Goal: Task Accomplishment & Management: Manage account settings

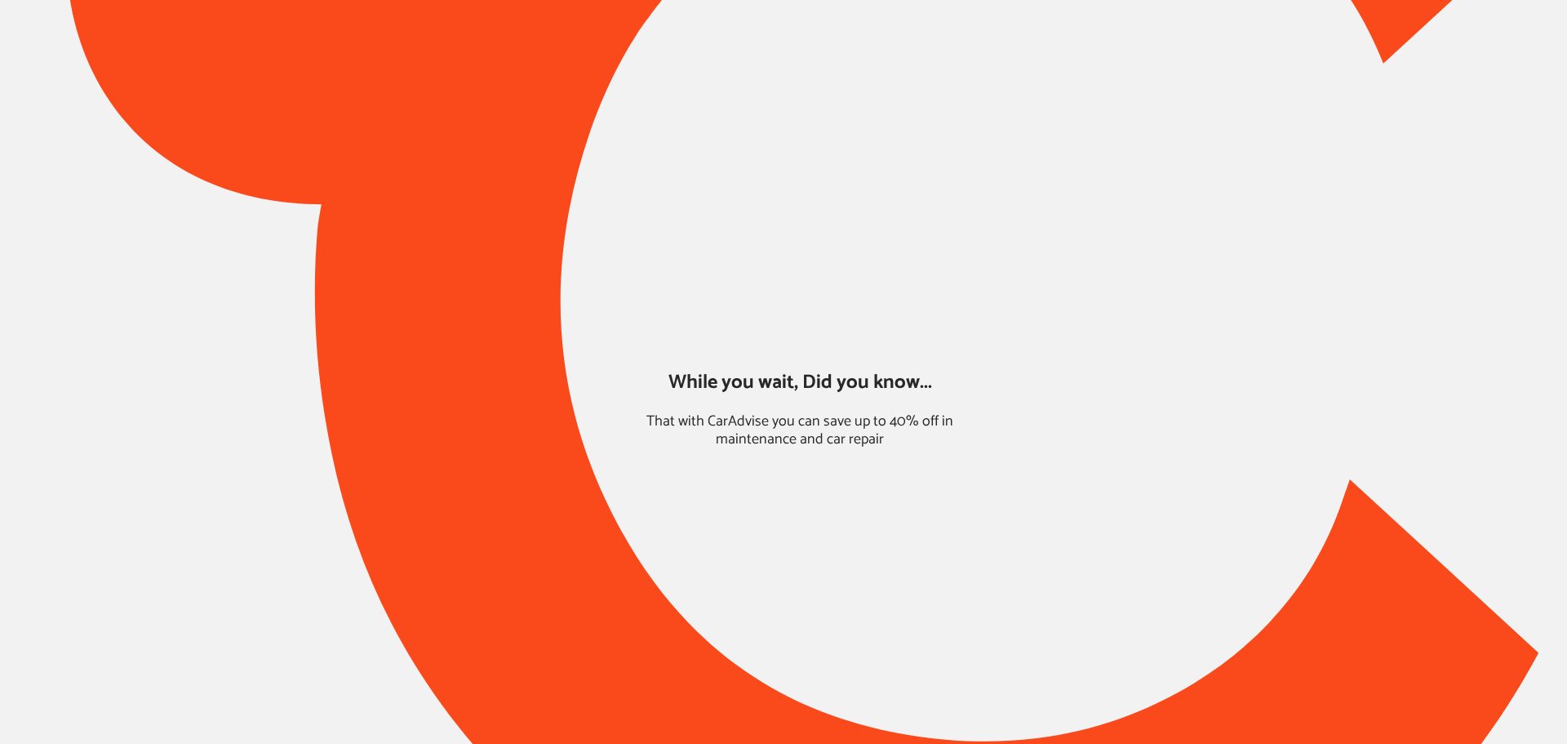
type input "*******"
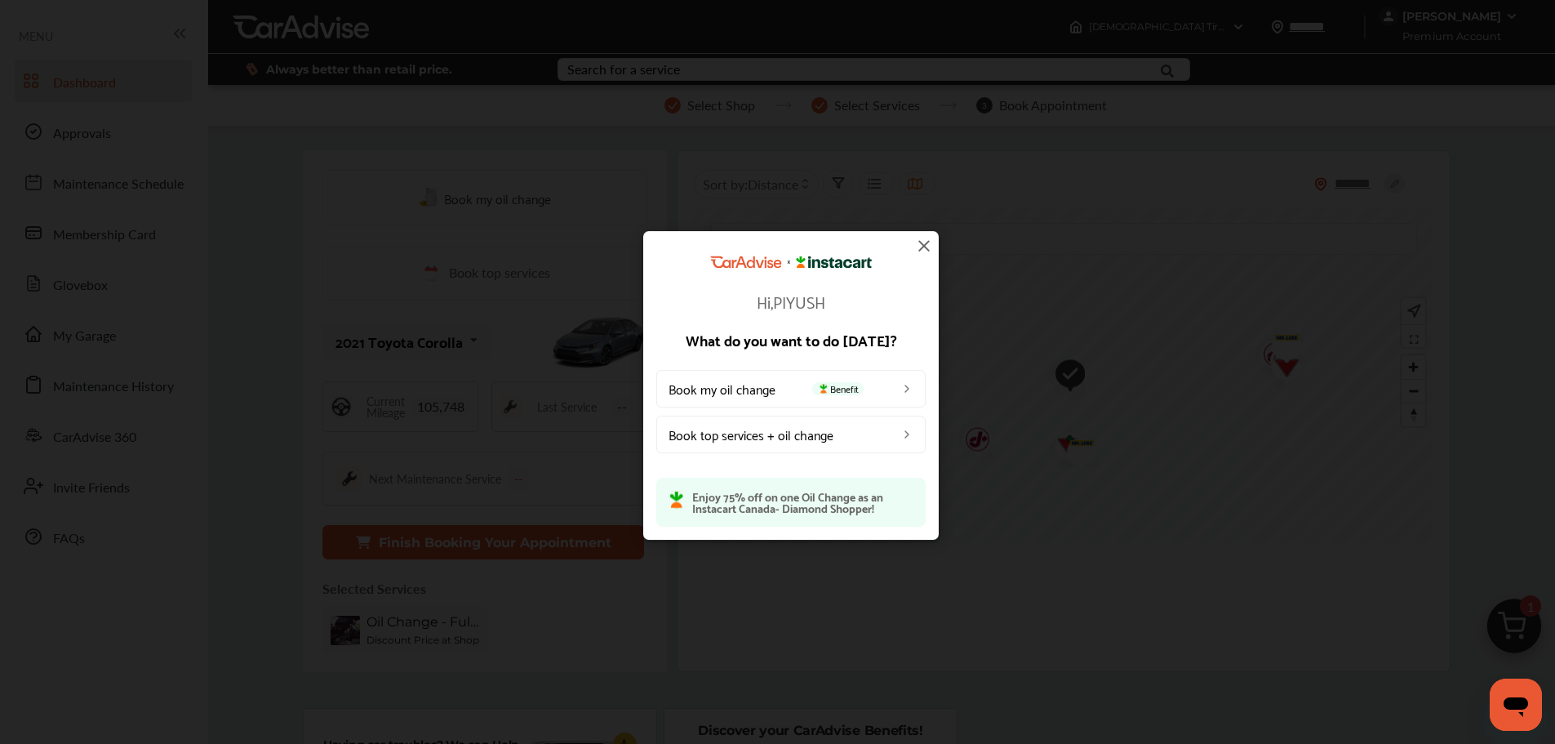
click at [923, 244] on img at bounding box center [924, 246] width 20 height 20
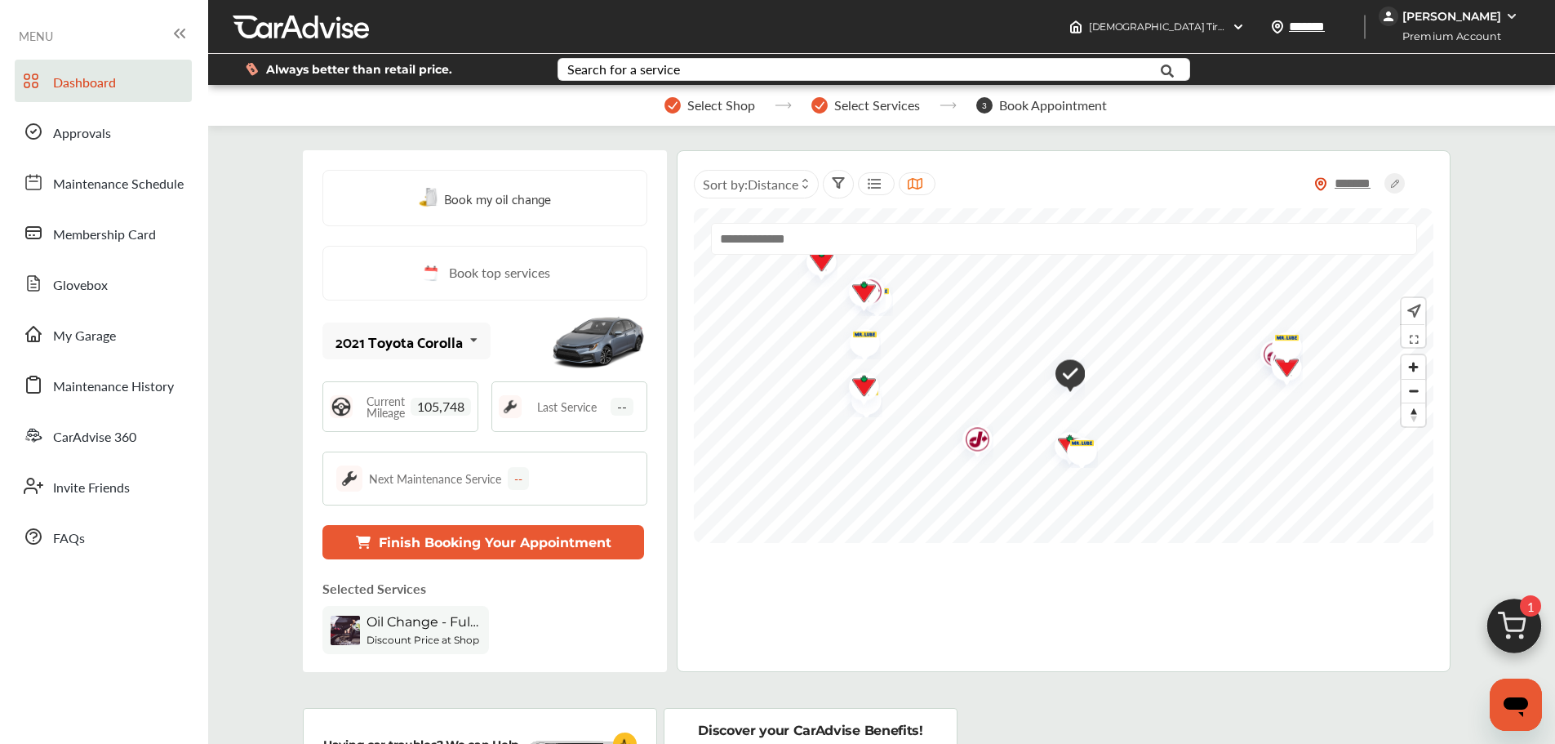
click at [78, 345] on span "My Garage" at bounding box center [84, 336] width 63 height 21
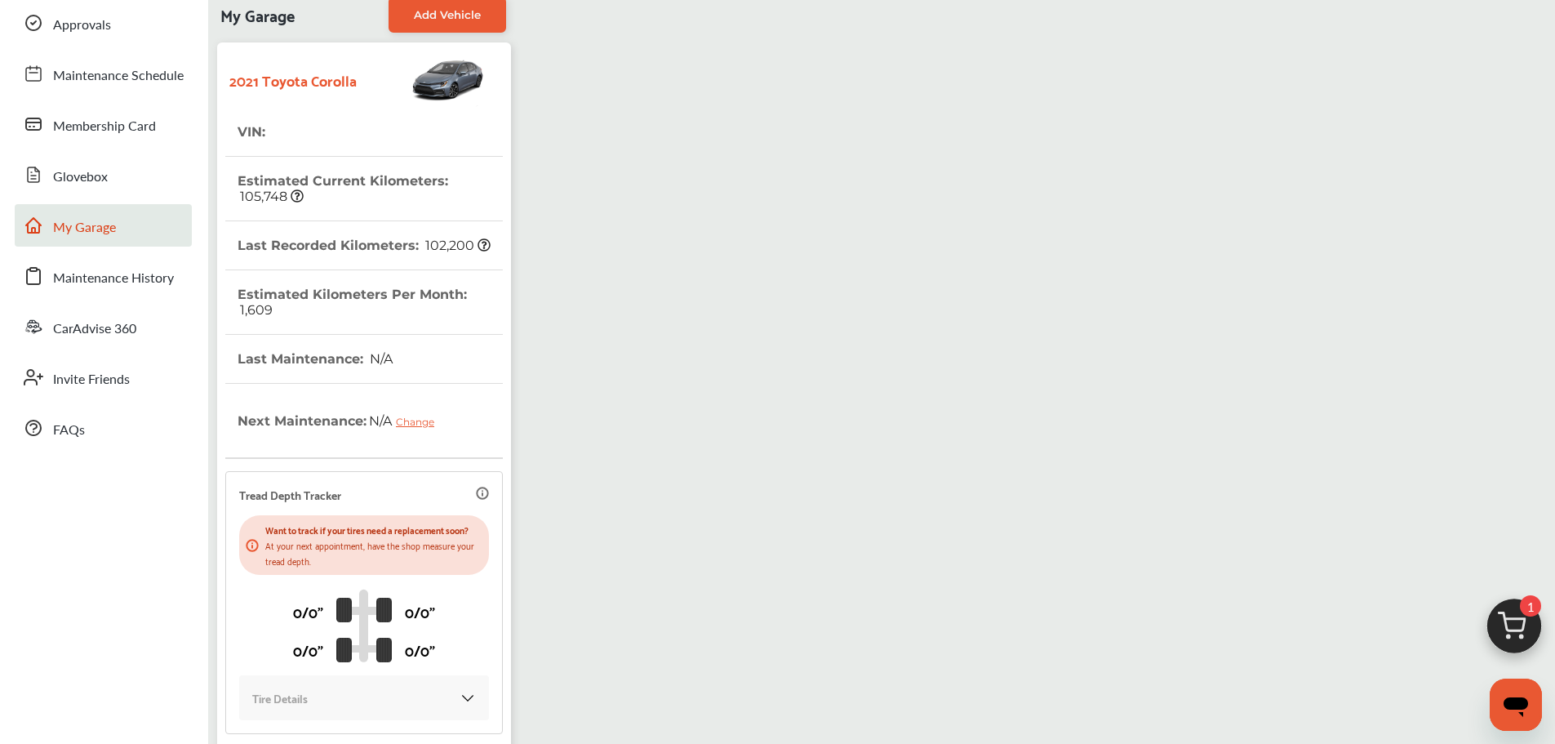
scroll to position [268, 0]
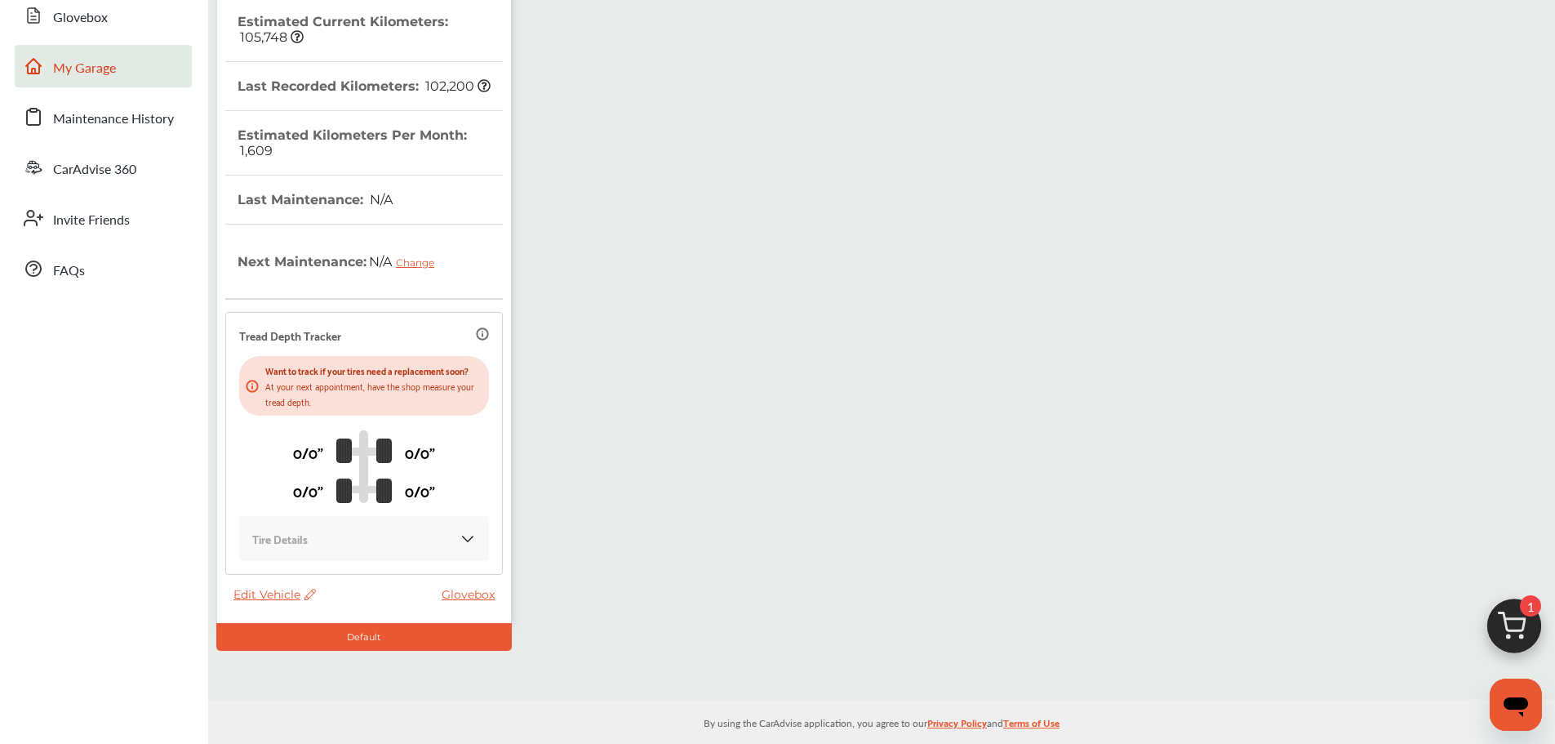
click at [274, 587] on span "Edit Vehicle" at bounding box center [274, 594] width 82 height 15
click at [305, 593] on div "Edit" at bounding box center [347, 599] width 147 height 25
